Goal: Transaction & Acquisition: Purchase product/service

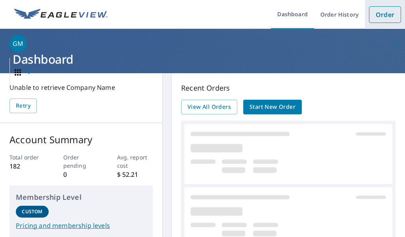
click at [379, 18] on link "Order" at bounding box center [385, 14] width 32 height 17
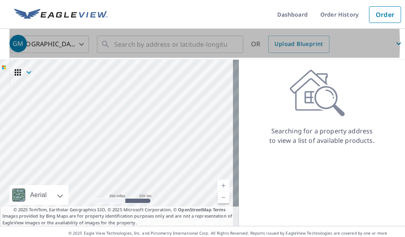
click at [141, 43] on span "GM" at bounding box center [206, 43] width 395 height 19
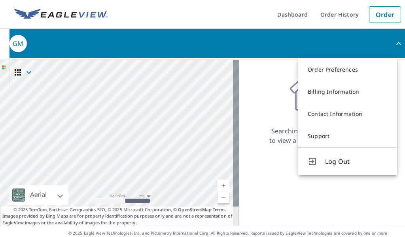
click at [250, 118] on div "Searching for a property address to view a list of available products." at bounding box center [322, 107] width 166 height 76
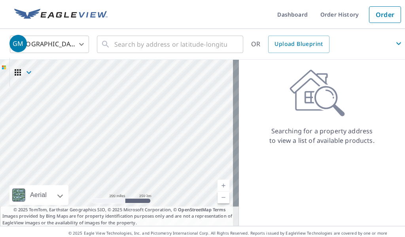
click at [160, 42] on span "GM" at bounding box center [206, 43] width 395 height 19
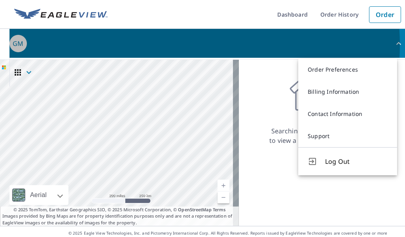
click at [160, 45] on span "GM" at bounding box center [206, 43] width 395 height 19
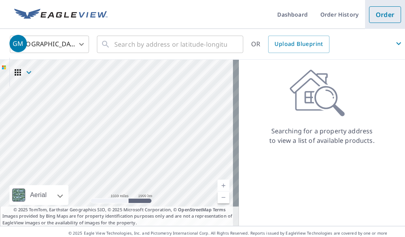
click at [381, 10] on link "Order" at bounding box center [385, 14] width 32 height 17
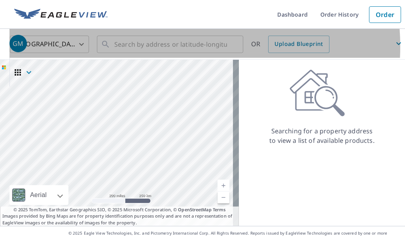
click at [163, 46] on span "GM" at bounding box center [206, 43] width 395 height 19
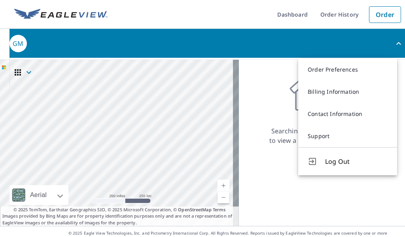
click at [268, 114] on div "Searching for a property address to view a list of available products." at bounding box center [322, 107] width 166 height 76
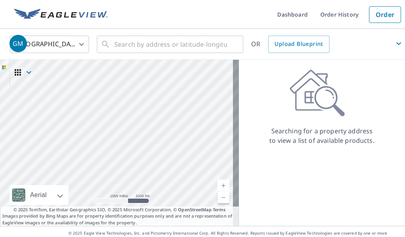
click at [171, 42] on span "GM" at bounding box center [206, 43] width 395 height 19
